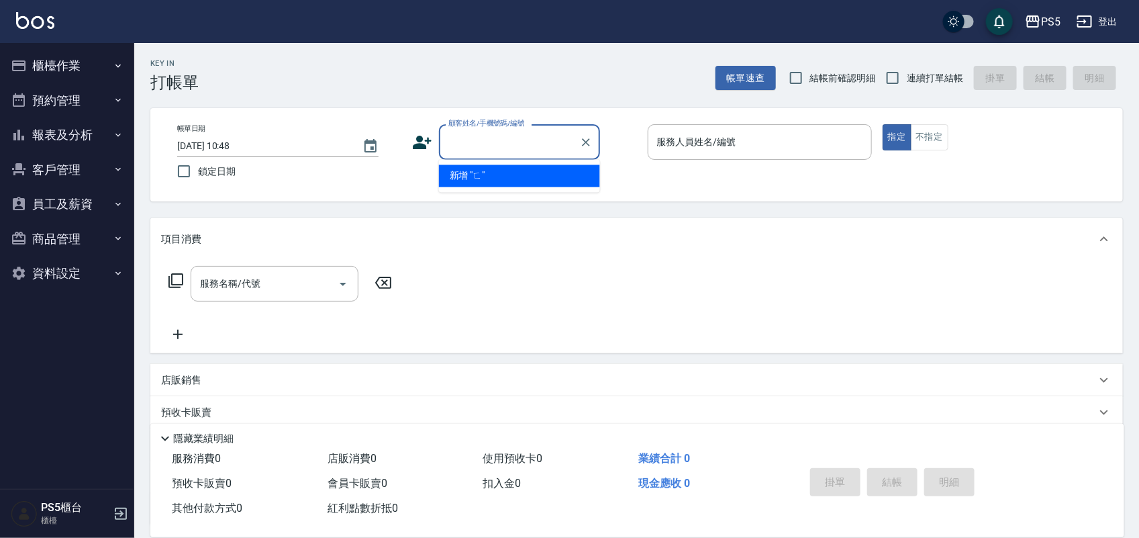
click at [89, 44] on ul "櫃檯作業 打帳單 帳單列表 掛單列表 座位開單 營業儀表板 現金收支登錄 材料自購登錄 每日結帳 排班表 掃碼打卡 預約管理 預約管理 單日預約紀錄 單週預約…" at bounding box center [67, 169] width 124 height 253
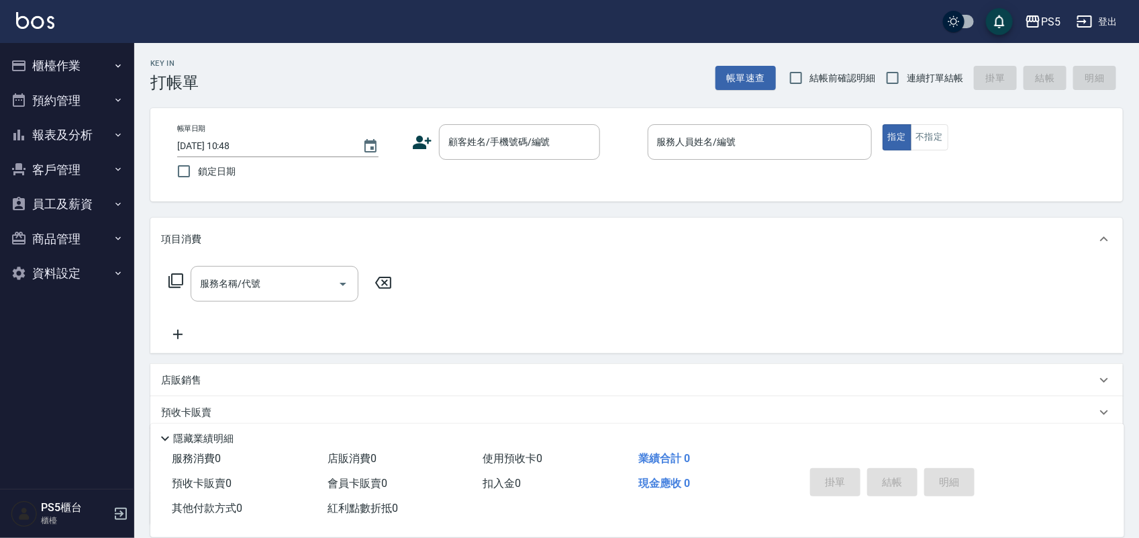
click at [91, 67] on button "櫃檯作業" at bounding box center [67, 65] width 124 height 35
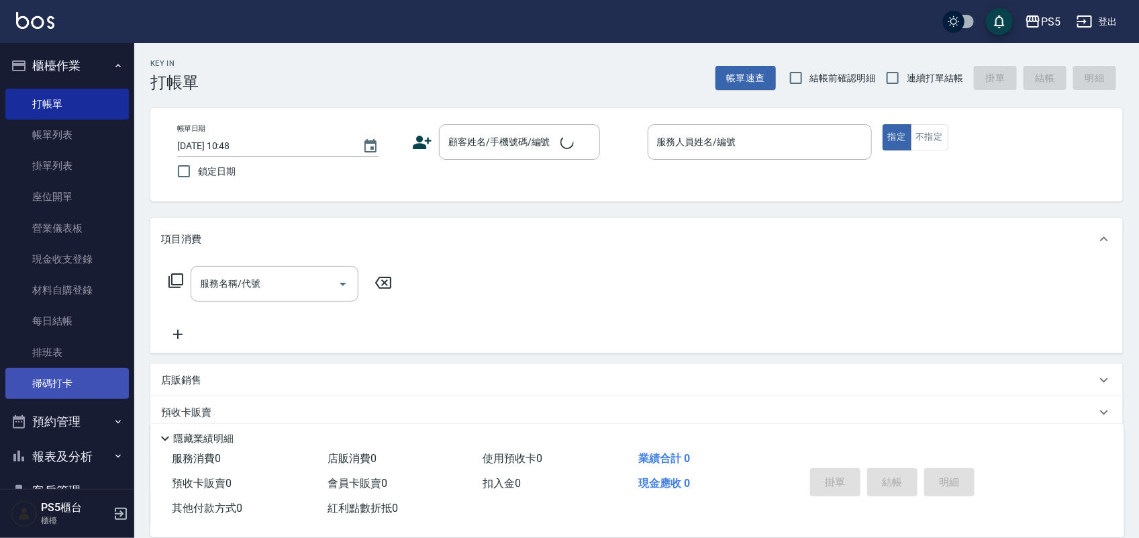
click at [61, 385] on link "掃碼打卡" at bounding box center [67, 383] width 124 height 31
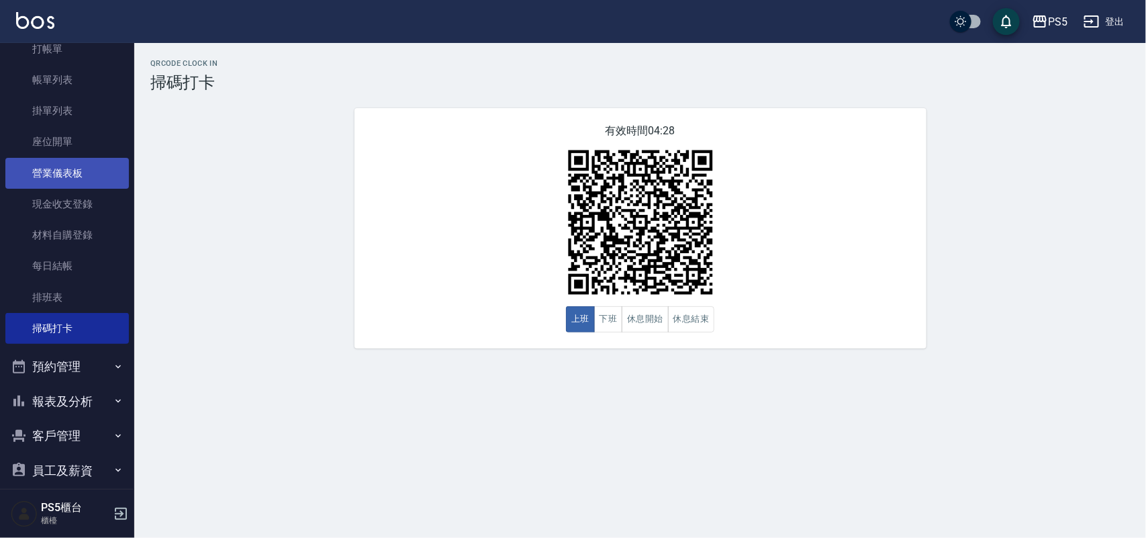
scroll to position [84, 0]
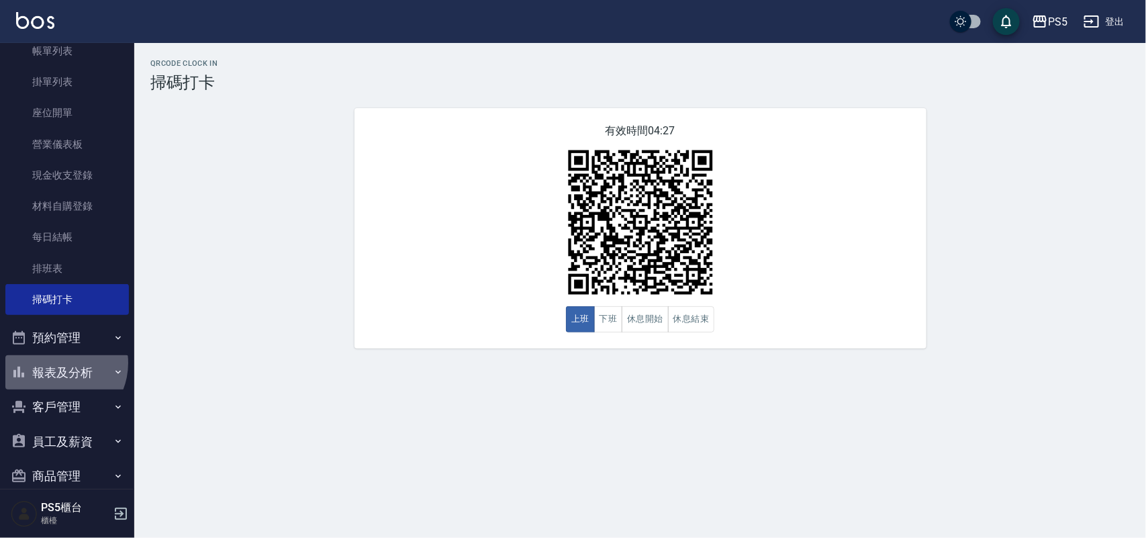
click at [54, 363] on button "報表及分析" at bounding box center [67, 372] width 124 height 35
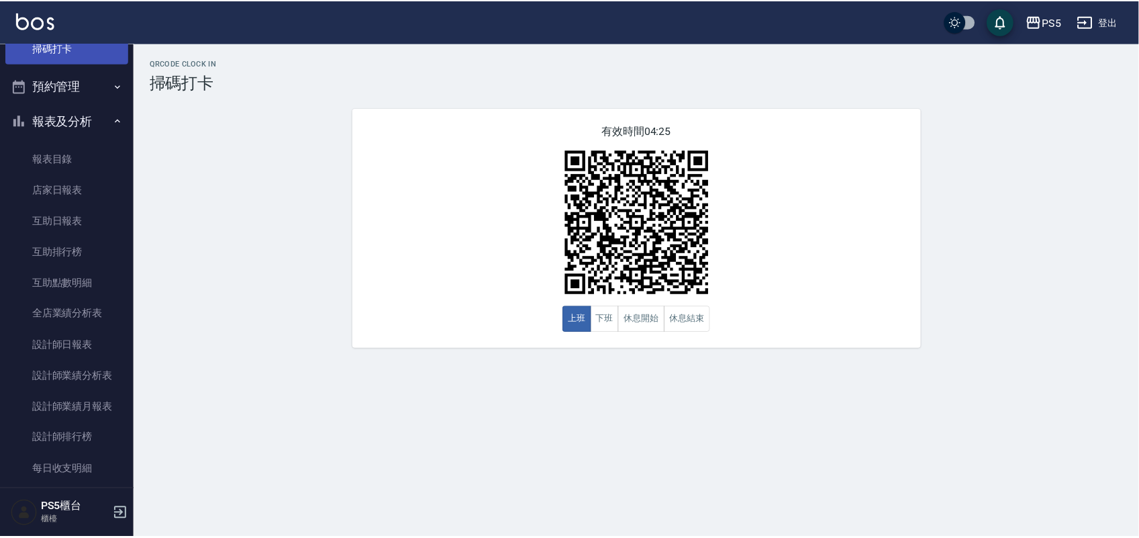
scroll to position [0, 0]
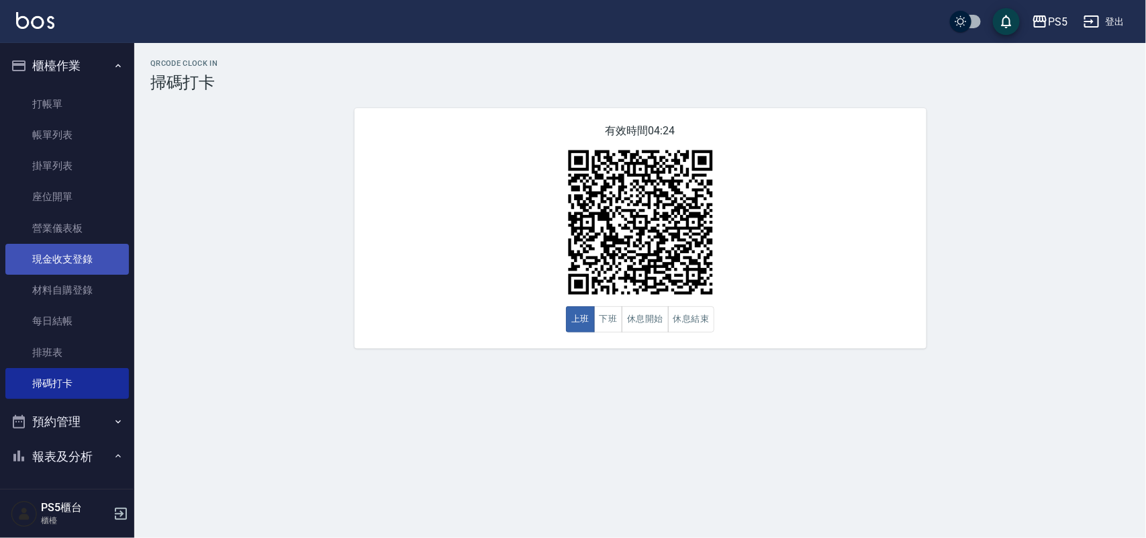
click at [72, 260] on link "現金收支登錄" at bounding box center [67, 259] width 124 height 31
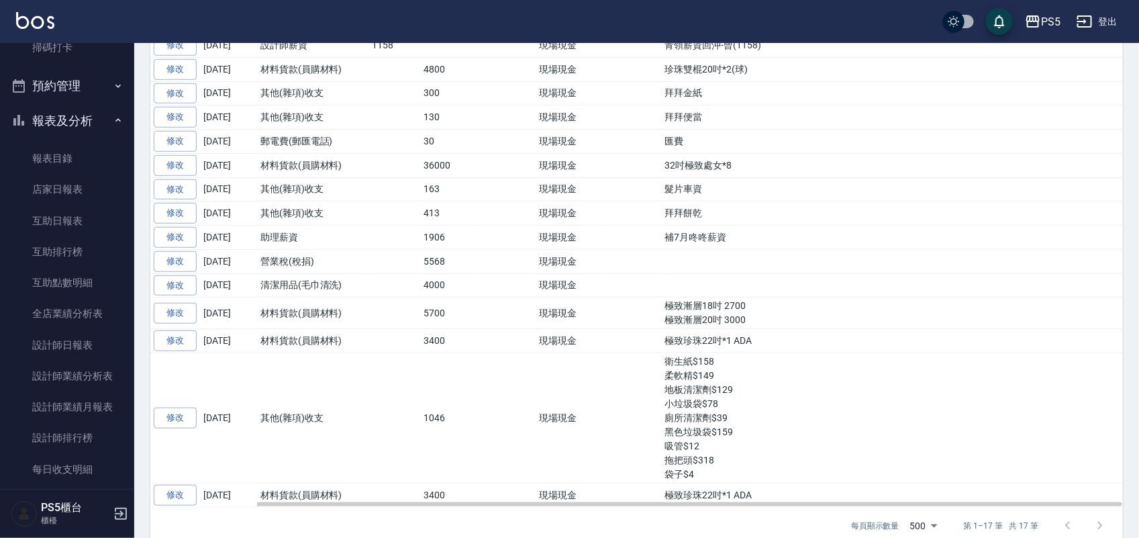
scroll to position [407, 0]
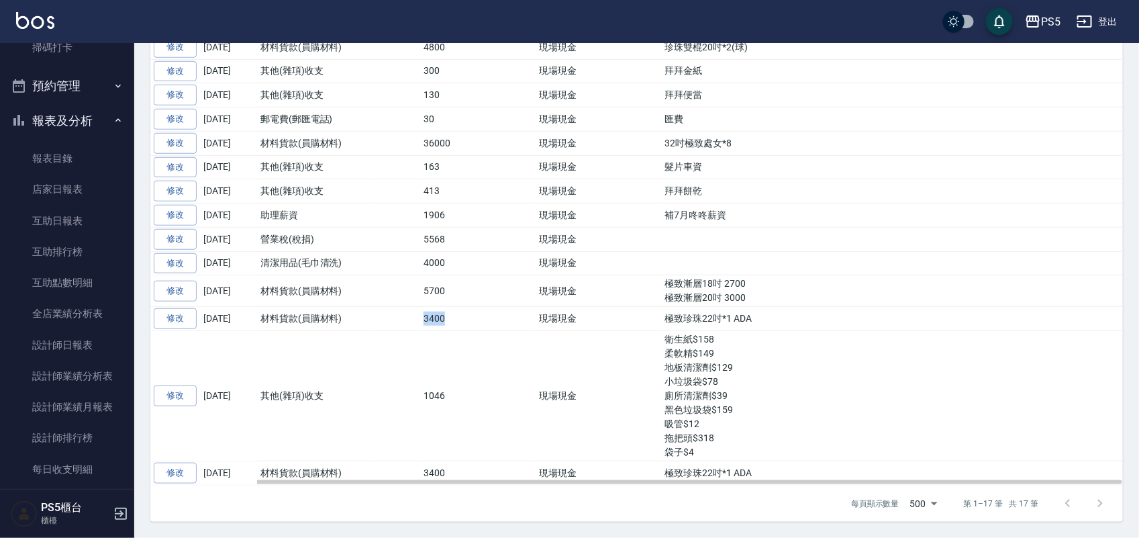
drag, startPoint x: 417, startPoint y: 310, endPoint x: 477, endPoint y: 309, distance: 59.8
click at [477, 309] on tr "修改 2025-08-03 材料貨款(員購材料) 3400 現場現金 極致珍珠22吋*1 ADA" at bounding box center [636, 319] width 973 height 24
click at [813, 251] on td at bounding box center [892, 263] width 461 height 24
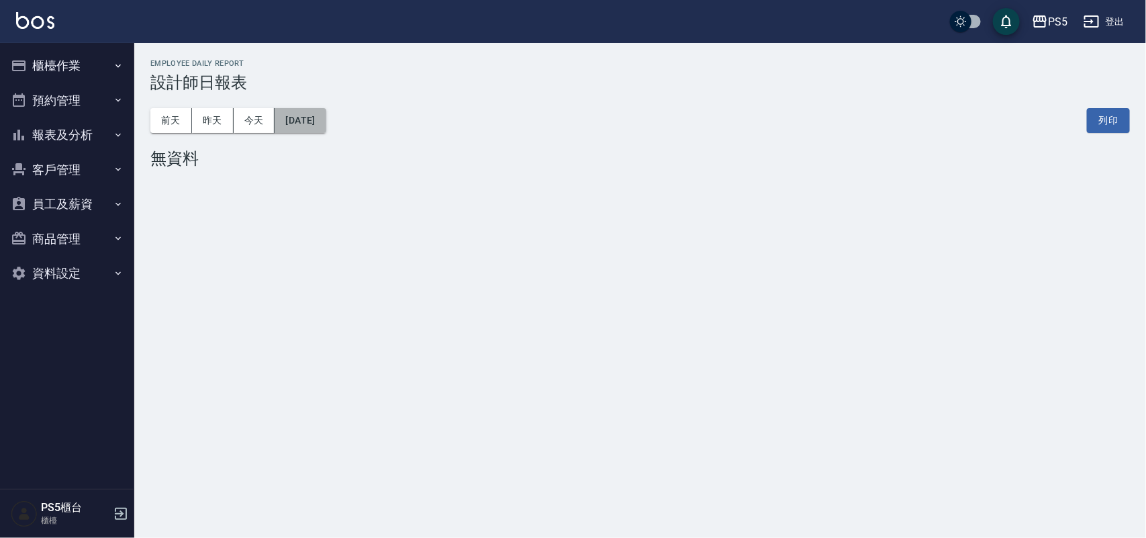
click at [306, 118] on button "[DATE]" at bounding box center [300, 120] width 51 height 25
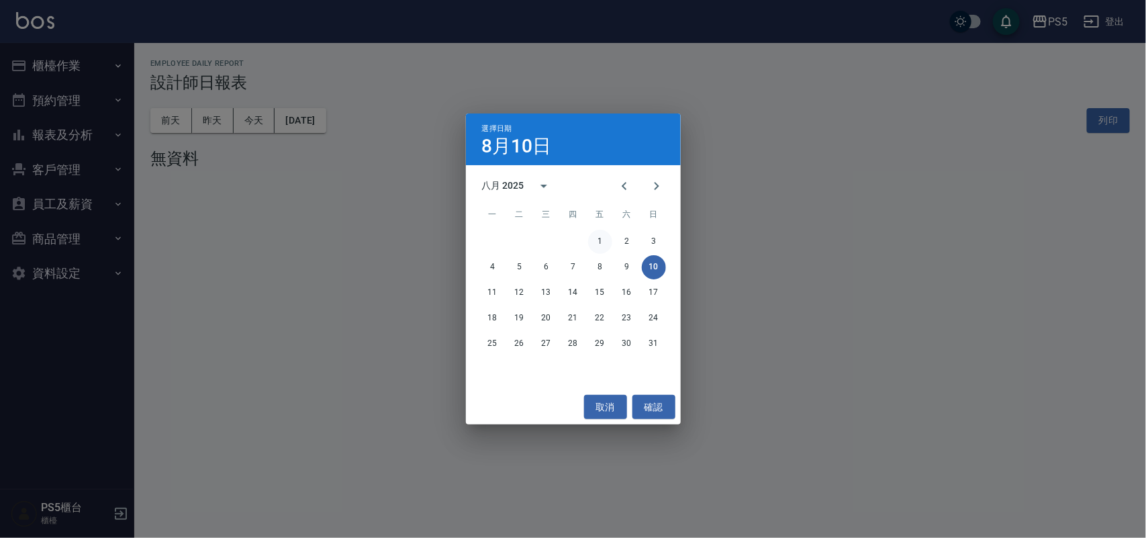
click at [595, 245] on button "1" at bounding box center [600, 242] width 24 height 24
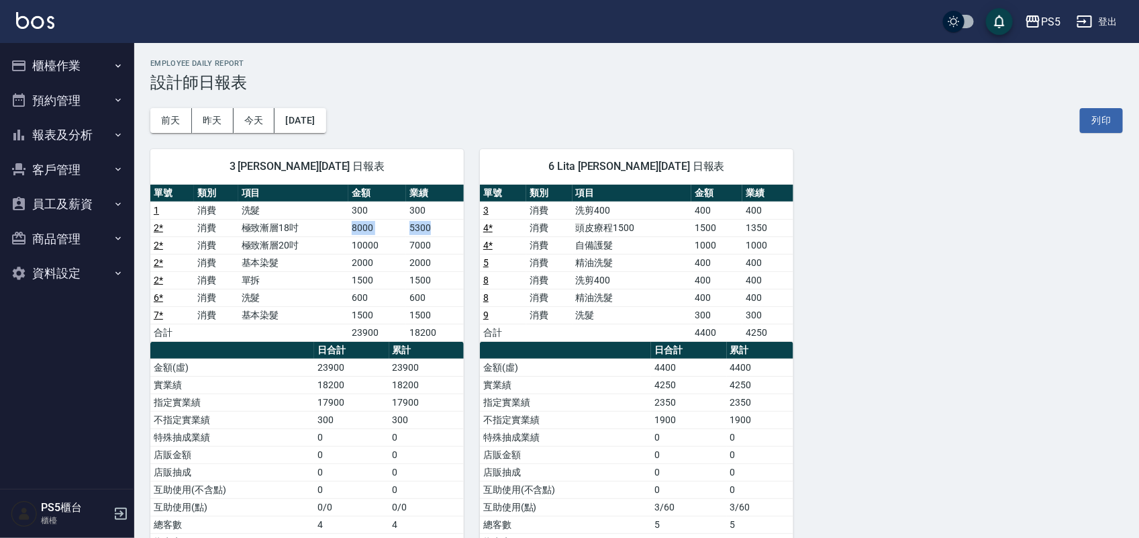
drag, startPoint x: 349, startPoint y: 228, endPoint x: 444, endPoint y: 225, distance: 95.4
click at [444, 225] on tr "2 * 消費 極致漸層18吋 8000 5300" at bounding box center [307, 227] width 314 height 17
click at [485, 121] on div "[DATE] [DATE] [DATE] [DATE] 列印" at bounding box center [636, 120] width 973 height 57
click at [326, 108] on button "[DATE]" at bounding box center [300, 120] width 51 height 25
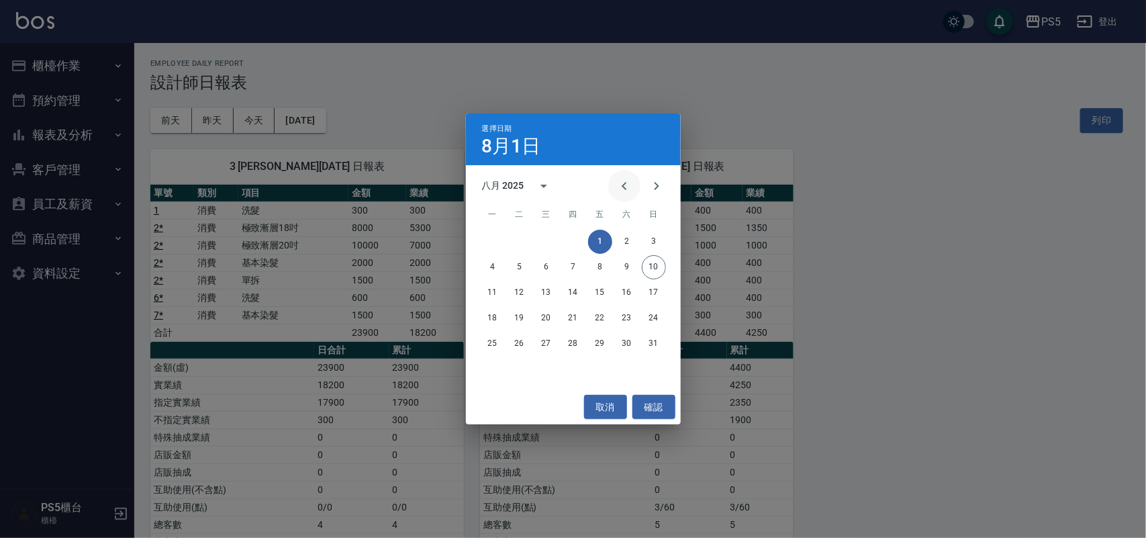
click at [623, 185] on icon "Previous month" at bounding box center [624, 186] width 5 height 8
click at [572, 343] on button "31" at bounding box center [573, 344] width 24 height 24
